Goal: Find specific page/section: Find specific page/section

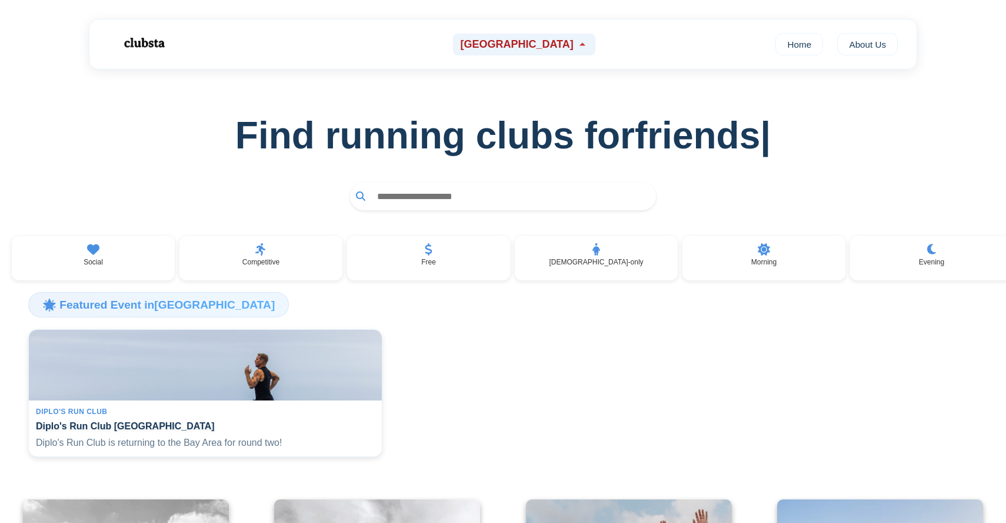
click at [516, 45] on span "[GEOGRAPHIC_DATA]" at bounding box center [516, 44] width 113 height 12
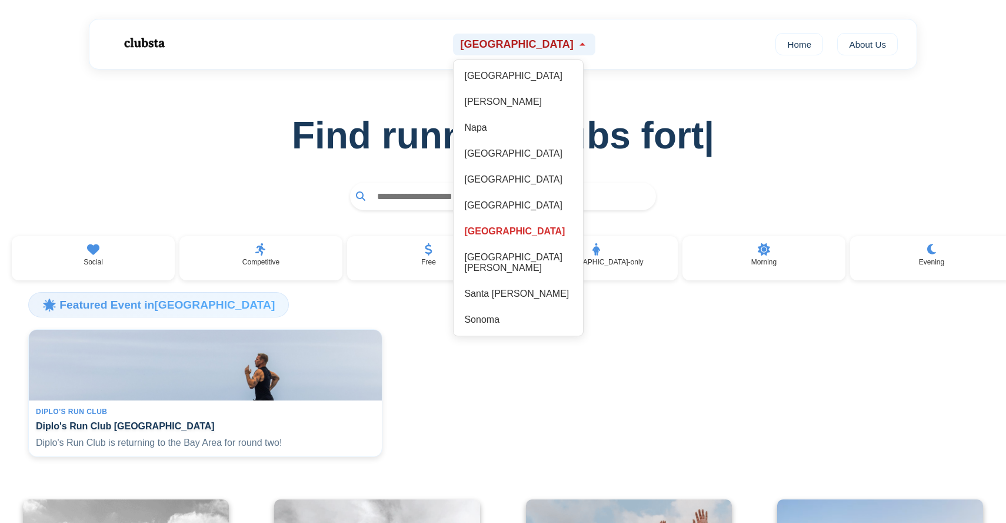
click at [516, 45] on span "[GEOGRAPHIC_DATA]" at bounding box center [516, 44] width 113 height 12
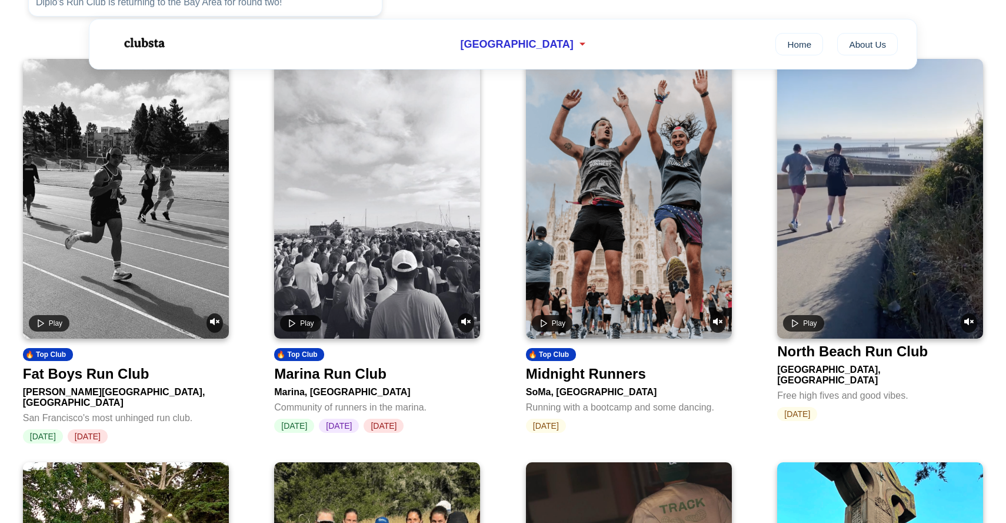
scroll to position [435, 0]
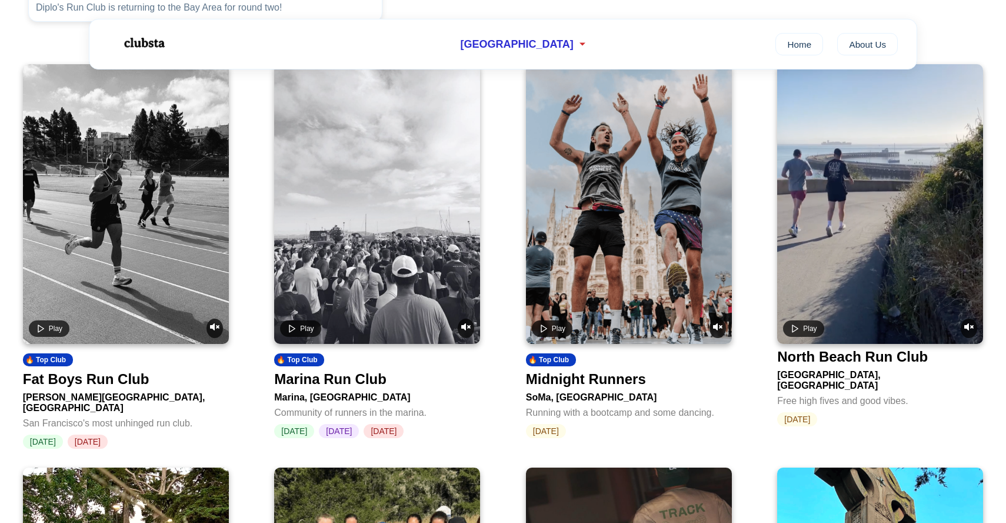
click at [79, 399] on div "[PERSON_NAME][GEOGRAPHIC_DATA], [GEOGRAPHIC_DATA]" at bounding box center [126, 400] width 206 height 26
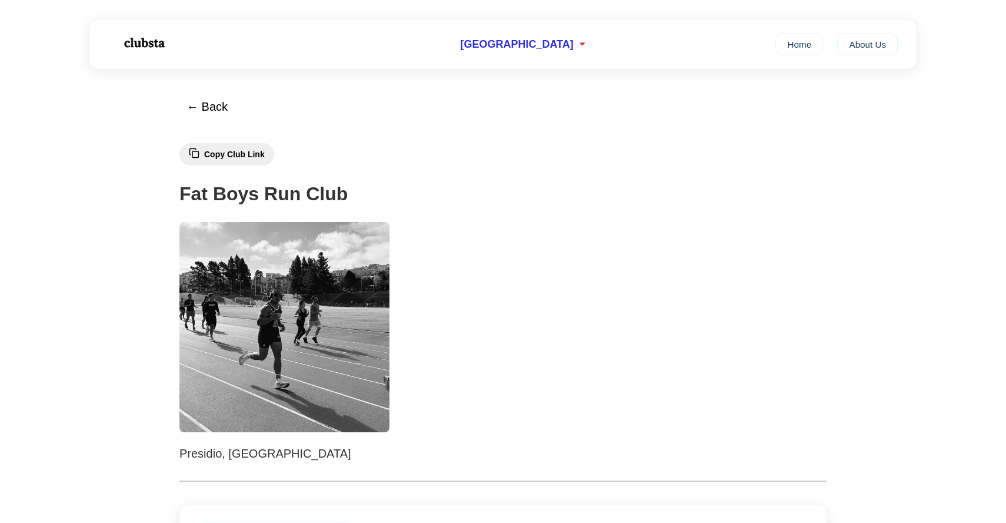
click at [238, 158] on span "Copy Club Link" at bounding box center [234, 153] width 61 height 9
click at [201, 113] on button "← Back" at bounding box center [207, 107] width 56 height 28
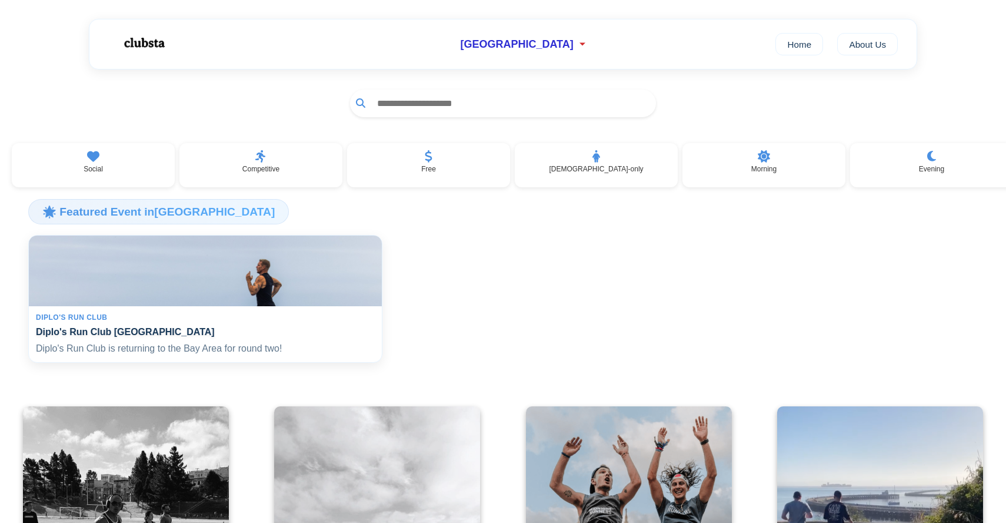
scroll to position [92, 0]
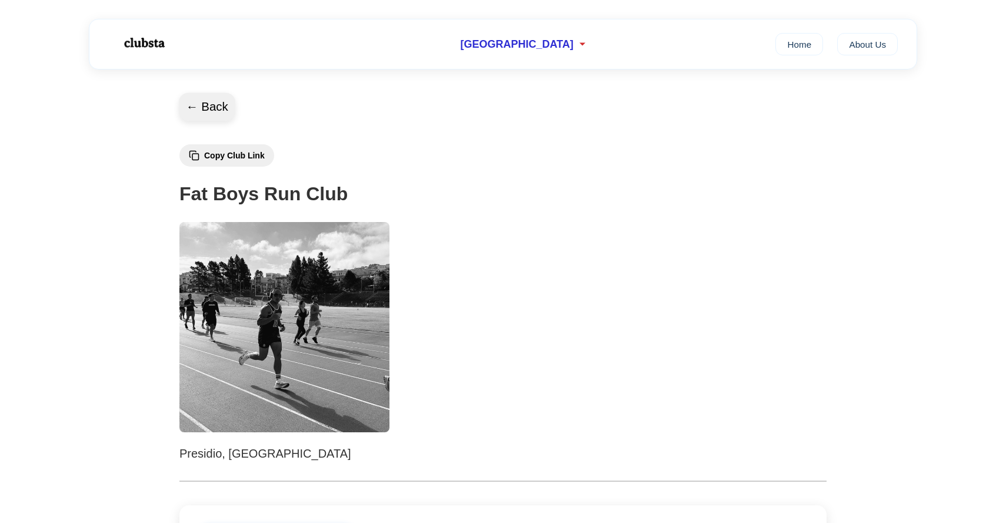
click at [207, 101] on button "← Back" at bounding box center [207, 107] width 56 height 28
